Goal: Download file/media

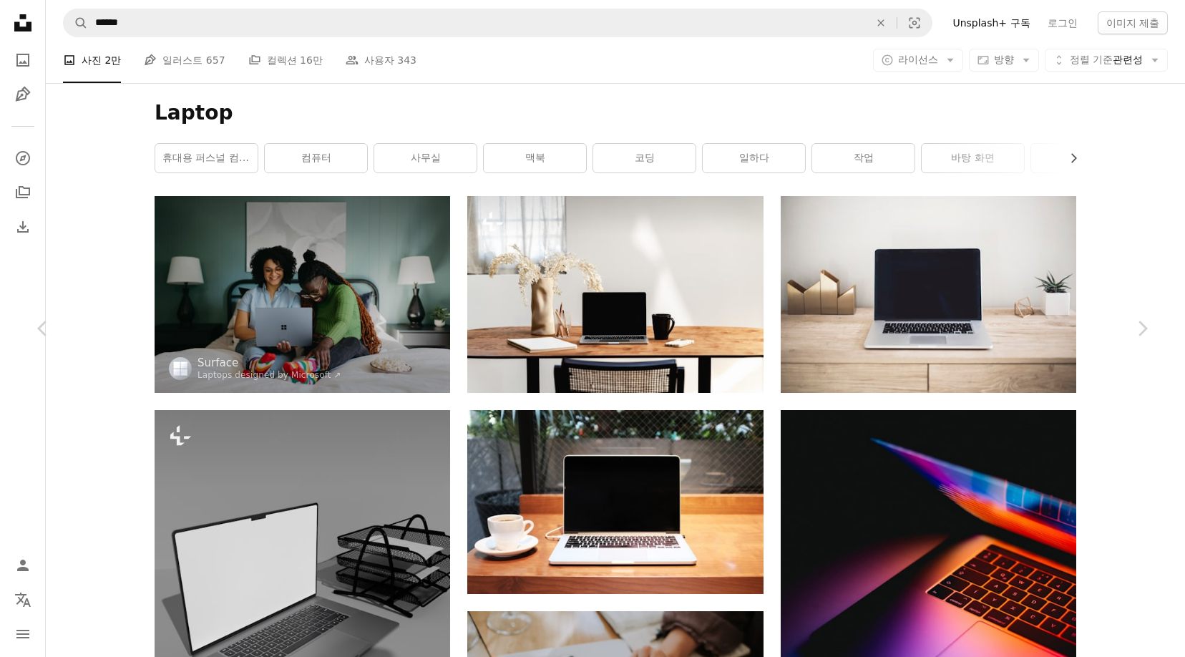
scroll to position [1875, 0]
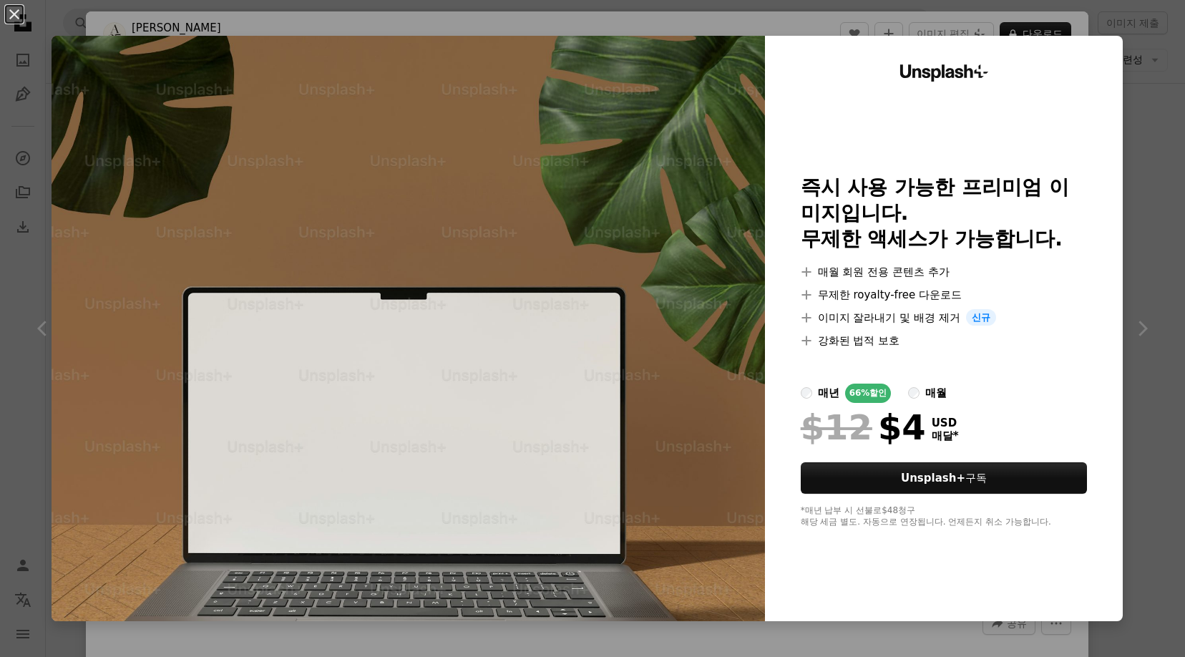
drag, startPoint x: 1072, startPoint y: 139, endPoint x: 14, endPoint y: 13, distance: 1065.9
click at [14, 13] on button "An X shape" at bounding box center [14, 14] width 17 height 17
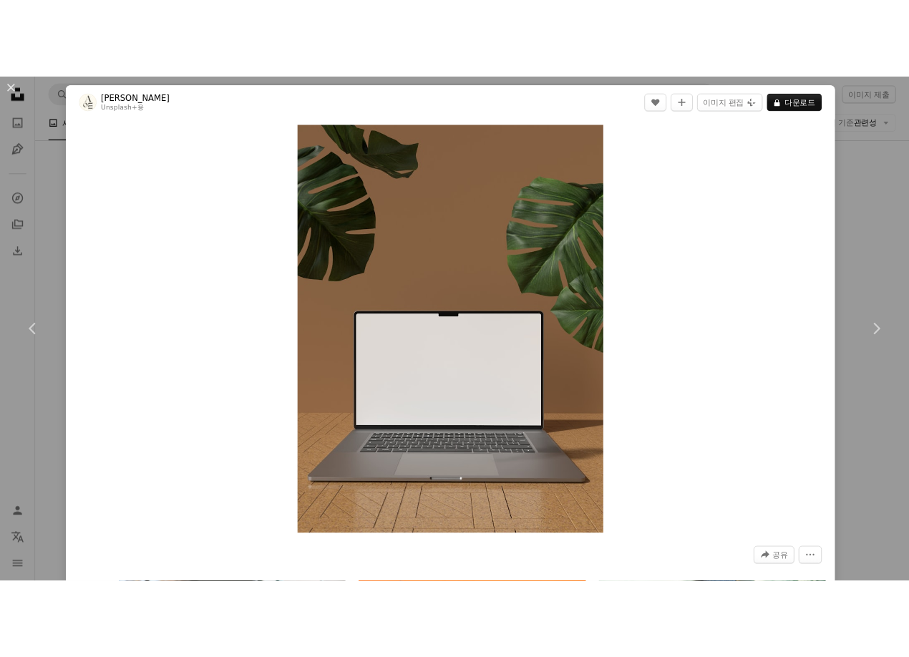
scroll to position [1712, 0]
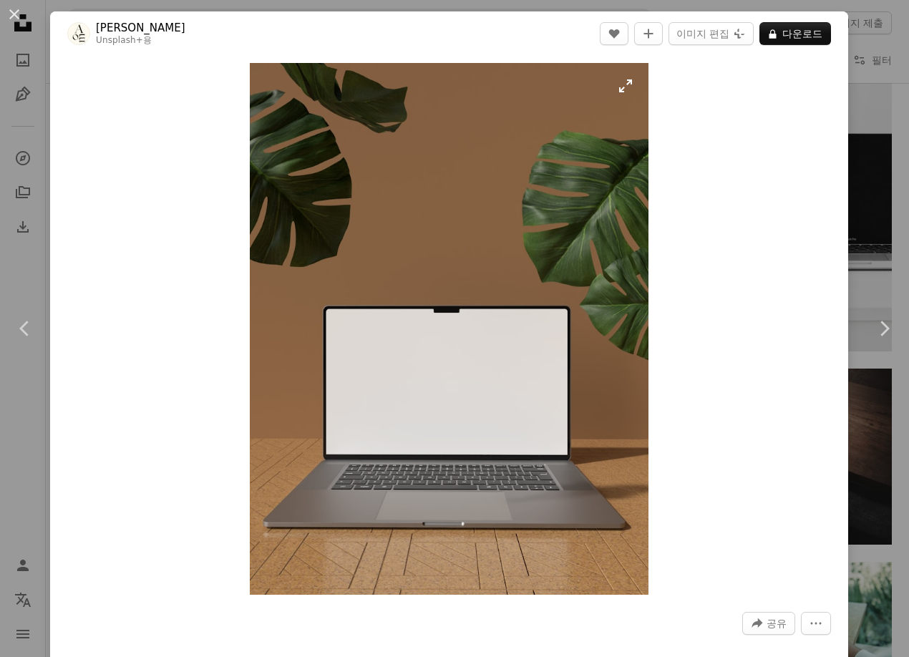
click at [614, 89] on img "이 이미지 확대" at bounding box center [449, 329] width 399 height 532
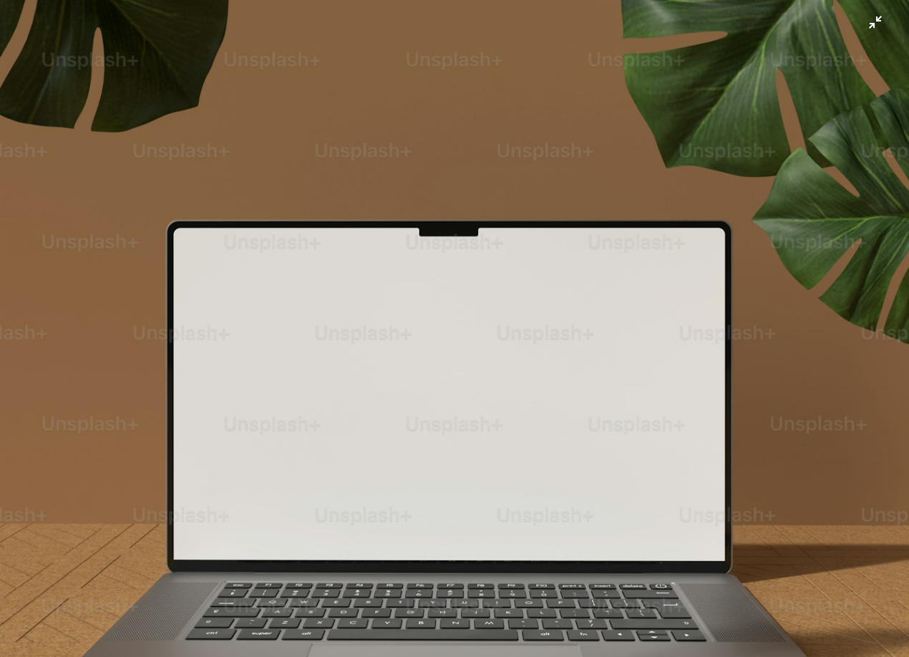
scroll to position [407, 0]
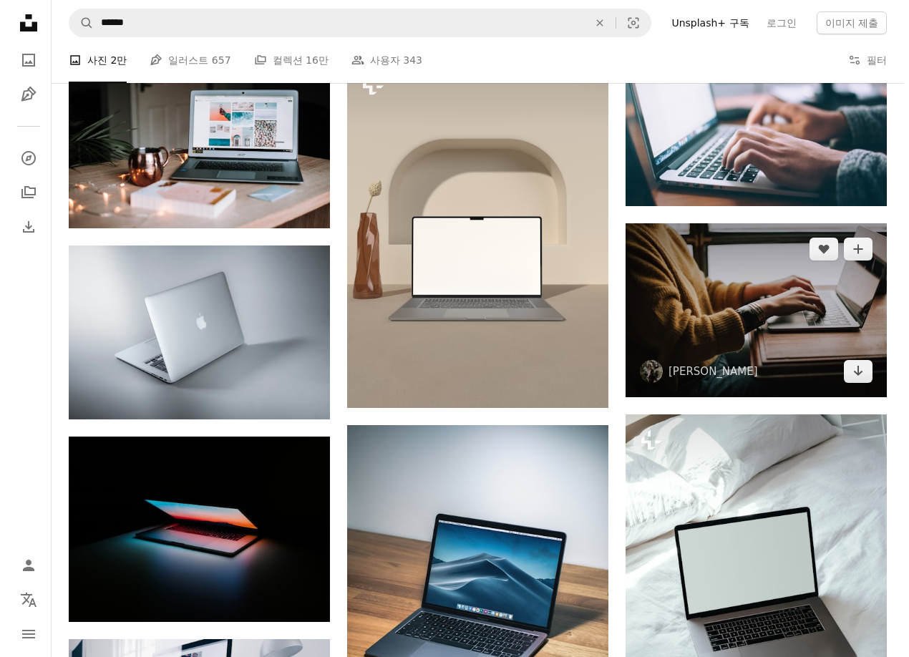
scroll to position [501, 0]
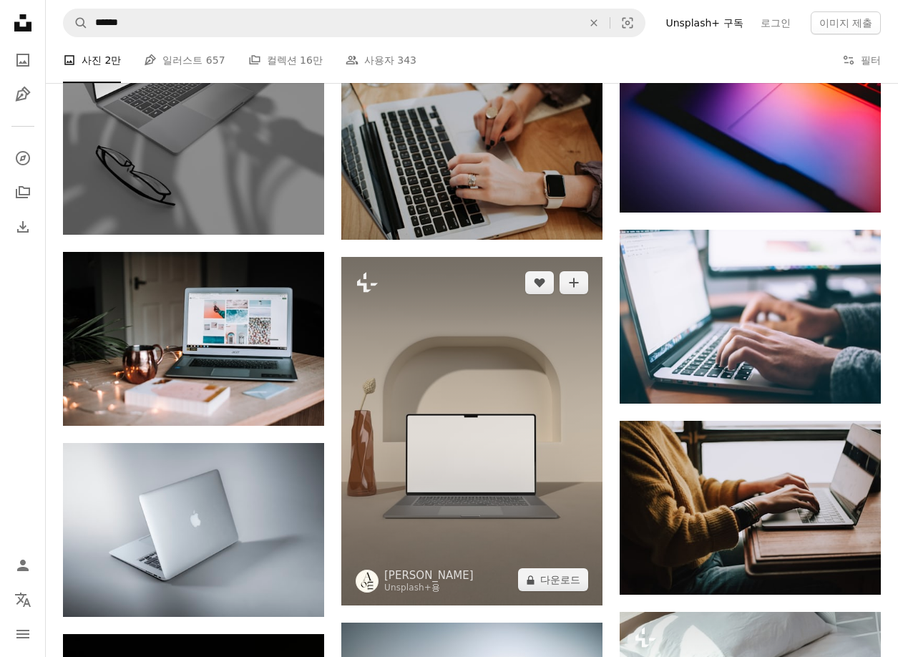
click at [513, 402] on img at bounding box center [471, 431] width 261 height 349
